Goal: Transaction & Acquisition: Purchase product/service

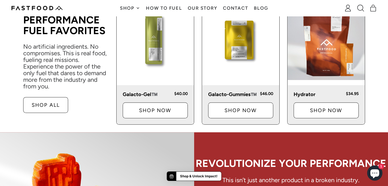
scroll to position [255, 0]
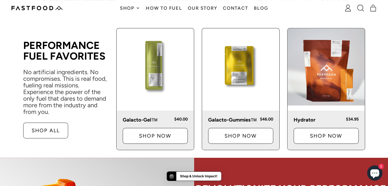
drag, startPoint x: 236, startPoint y: 78, endPoint x: 239, endPoint y: 59, distance: 19.5
click at [239, 59] on img at bounding box center [240, 66] width 77 height 77
drag, startPoint x: 232, startPoint y: 89, endPoint x: 218, endPoint y: 76, distance: 19.1
click at [218, 76] on img at bounding box center [240, 66] width 77 height 77
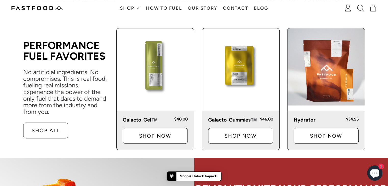
scroll to position [280, 0]
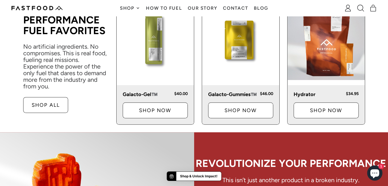
drag, startPoint x: 236, startPoint y: 63, endPoint x: 216, endPoint y: 41, distance: 29.8
click at [216, 41] on img at bounding box center [240, 41] width 77 height 77
click at [241, 88] on p "Shop Now" at bounding box center [240, 110] width 48 height 5
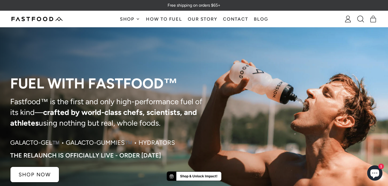
click at [155, 19] on link "How To Fuel" at bounding box center [164, 19] width 42 height 16
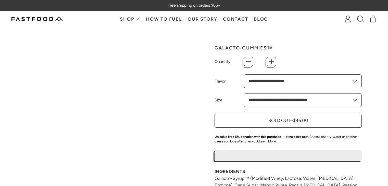
type input "*"
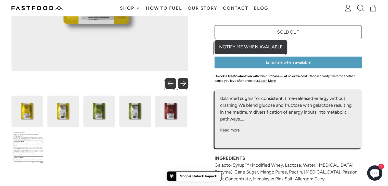
scroll to position [176, 0]
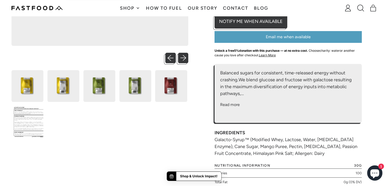
click at [232, 105] on button "Read more" at bounding box center [230, 105] width 20 height 6
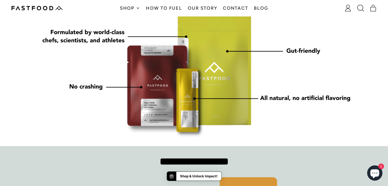
scroll to position [552, 0]
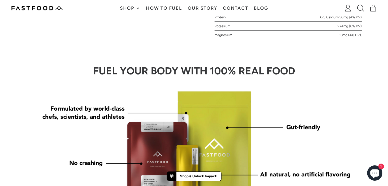
click at [343, 125] on img at bounding box center [194, 148] width 326 height 132
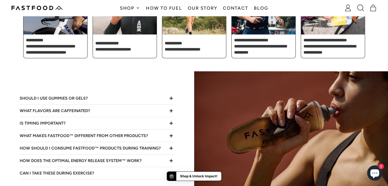
scroll to position [1214, 0]
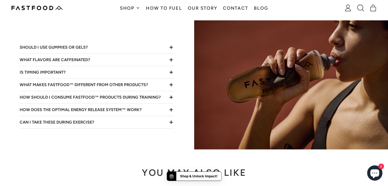
click at [171, 49] on icon "Collapse/Expand" at bounding box center [171, 47] width 3 height 3
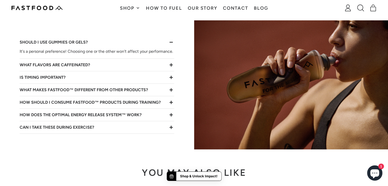
click at [172, 68] on icon "Collapse/Expand" at bounding box center [171, 65] width 6 height 6
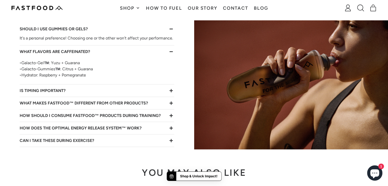
scroll to position [1240, 0]
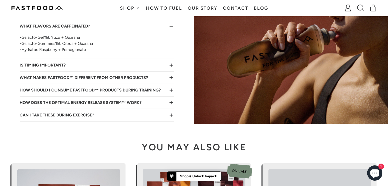
click at [171, 67] on icon "Collapse/Expand" at bounding box center [171, 65] width 3 height 3
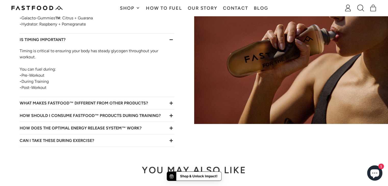
scroll to position [1288, 0]
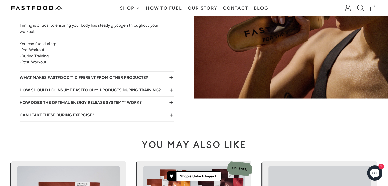
click at [172, 81] on icon "Collapse/Expand" at bounding box center [171, 78] width 6 height 6
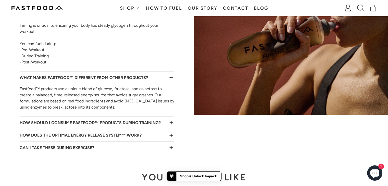
scroll to position [1339, 0]
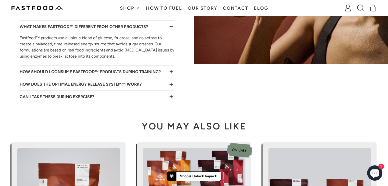
click at [170, 75] on icon "Collapse/Expand" at bounding box center [171, 72] width 6 height 6
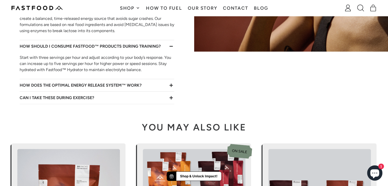
scroll to position [1390, 0]
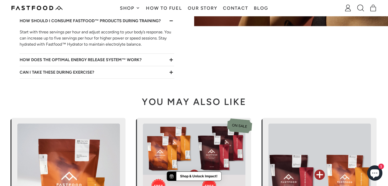
click at [171, 61] on icon "Collapse/Expand" at bounding box center [171, 59] width 3 height 3
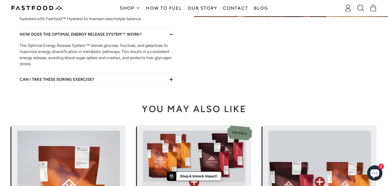
scroll to position [1441, 0]
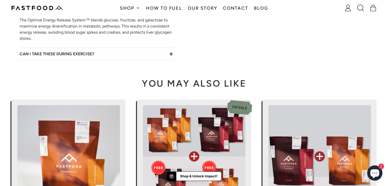
click at [172, 57] on icon "Collapse/Expand" at bounding box center [171, 54] width 6 height 6
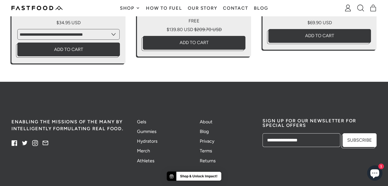
scroll to position [1710, 0]
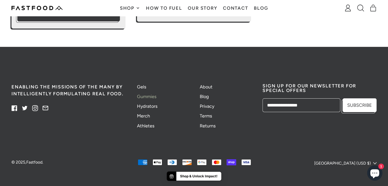
click at [145, 96] on link "Gummies" at bounding box center [146, 97] width 19 height 6
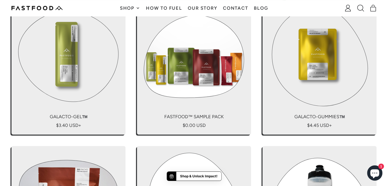
scroll to position [331, 0]
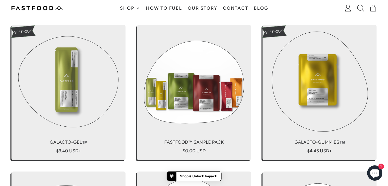
click at [201, 116] on link "Fastfood™ Sample Pack" at bounding box center [194, 92] width 114 height 135
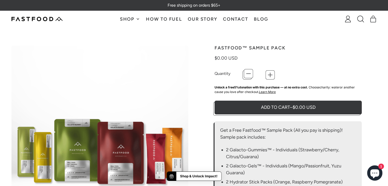
click at [271, 74] on button "+" at bounding box center [271, 73] width 9 height 9
type input "*"
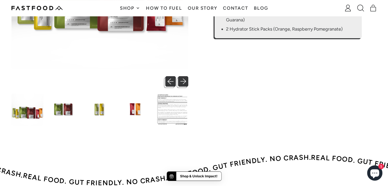
scroll to position [178, 0]
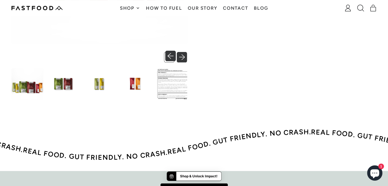
click at [183, 57] on button "Next slide" at bounding box center [183, 56] width 10 height 10
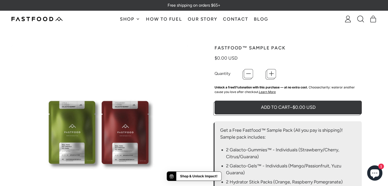
scroll to position [25, 0]
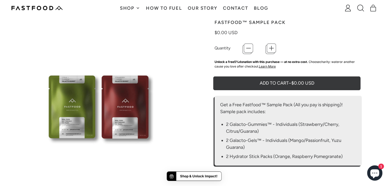
click at [261, 83] on button "Add to Cart – $0.00 USD" at bounding box center [287, 82] width 147 height 14
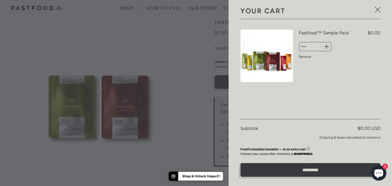
click at [162, 40] on div at bounding box center [196, 93] width 392 height 186
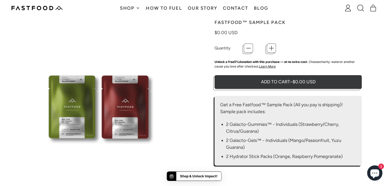
scroll to position [0, 0]
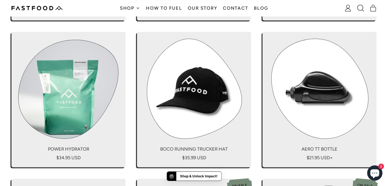
scroll to position [643, 0]
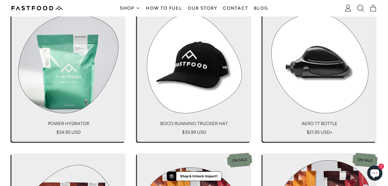
click at [71, 97] on link "Power Hydrator" at bounding box center [68, 73] width 114 height 135
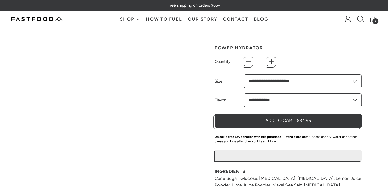
type input "*"
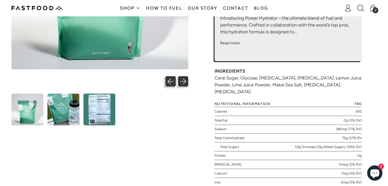
scroll to position [151, 0]
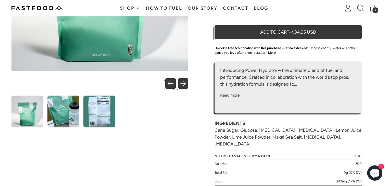
click at [99, 114] on img at bounding box center [99, 112] width 32 height 32
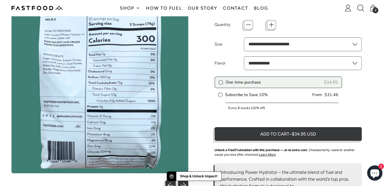
scroll to position [0, 0]
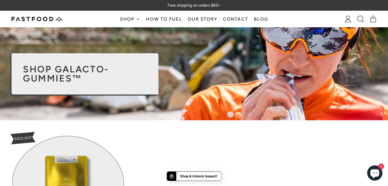
click at [167, 19] on link "How To Fuel" at bounding box center [164, 19] width 42 height 16
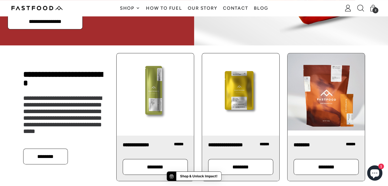
scroll to position [408, 0]
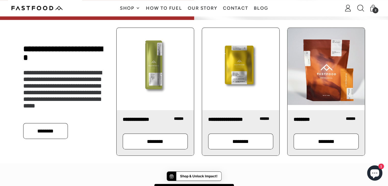
click at [235, 140] on p "********" at bounding box center [240, 141] width 48 height 5
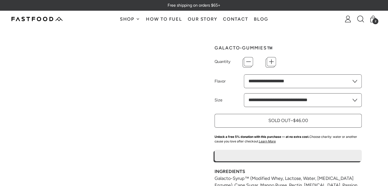
type input "*"
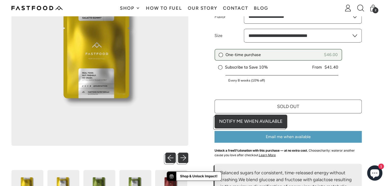
scroll to position [127, 0]
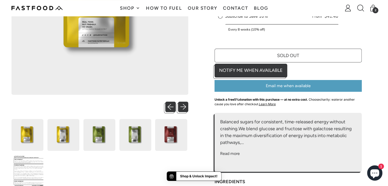
click at [136, 136] on img at bounding box center [135, 135] width 32 height 32
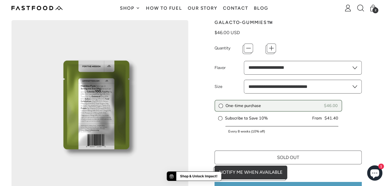
scroll to position [0, 0]
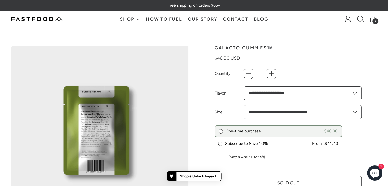
click at [101, 124] on img at bounding box center [99, 134] width 177 height 177
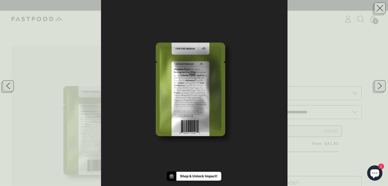
click at [249, 33] on img at bounding box center [194, 93] width 186 height 186
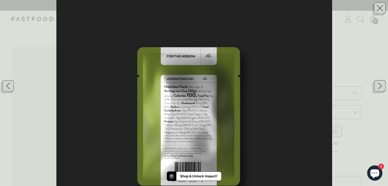
click at [249, 33] on img at bounding box center [193, 121] width 275 height 275
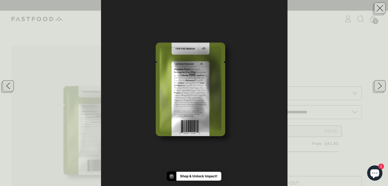
click at [249, 33] on img at bounding box center [194, 93] width 186 height 186
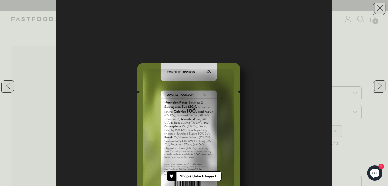
click at [255, 91] on img at bounding box center [193, 137] width 275 height 275
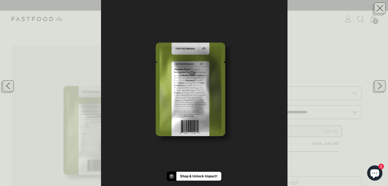
click at [343, 68] on div at bounding box center [194, 93] width 388 height 186
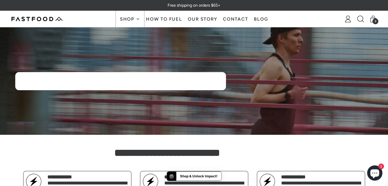
click at [123, 17] on span "Shop" at bounding box center [128, 19] width 16 height 5
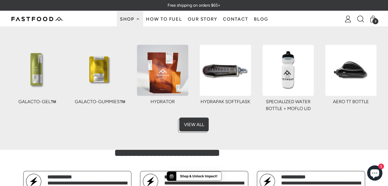
click at [160, 20] on link "How To Fuel" at bounding box center [164, 19] width 42 height 16
